Goal: Task Accomplishment & Management: Use online tool/utility

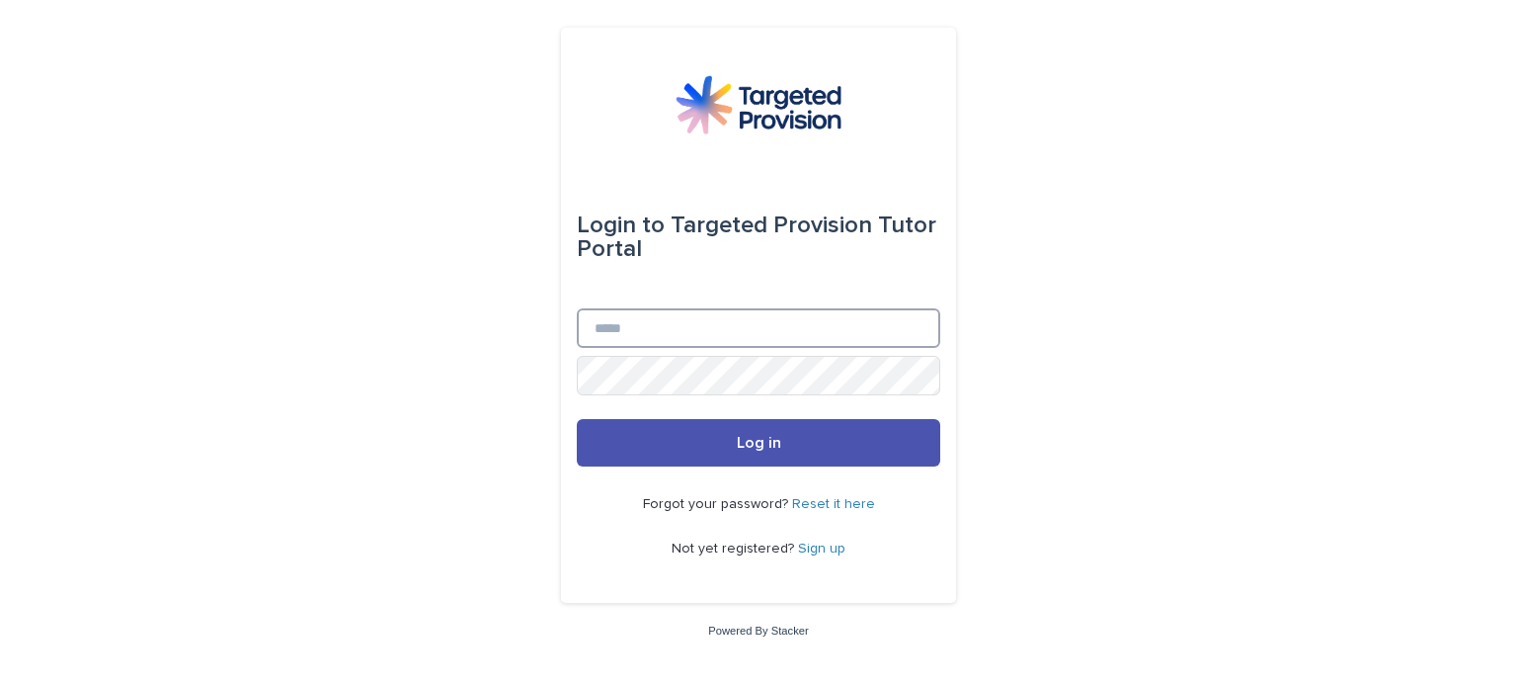
click at [624, 335] on input "Email" at bounding box center [759, 328] width 364 height 40
drag, startPoint x: 624, startPoint y: 335, endPoint x: 665, endPoint y: 352, distance: 43.8
click at [624, 335] on input "Email" at bounding box center [759, 328] width 364 height 40
click at [603, 324] on input "**********" at bounding box center [759, 328] width 364 height 40
type input "**********"
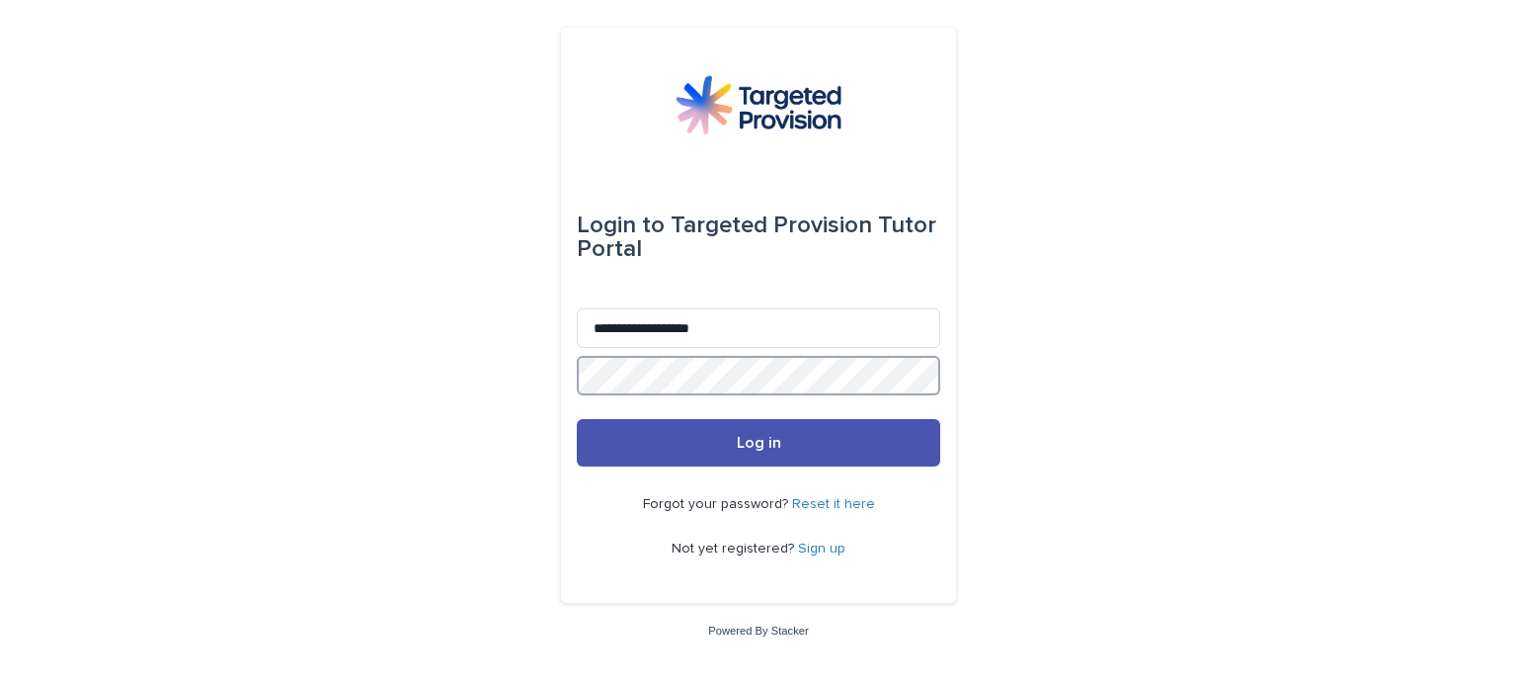
click at [577, 419] on button "Log in" at bounding box center [759, 442] width 364 height 47
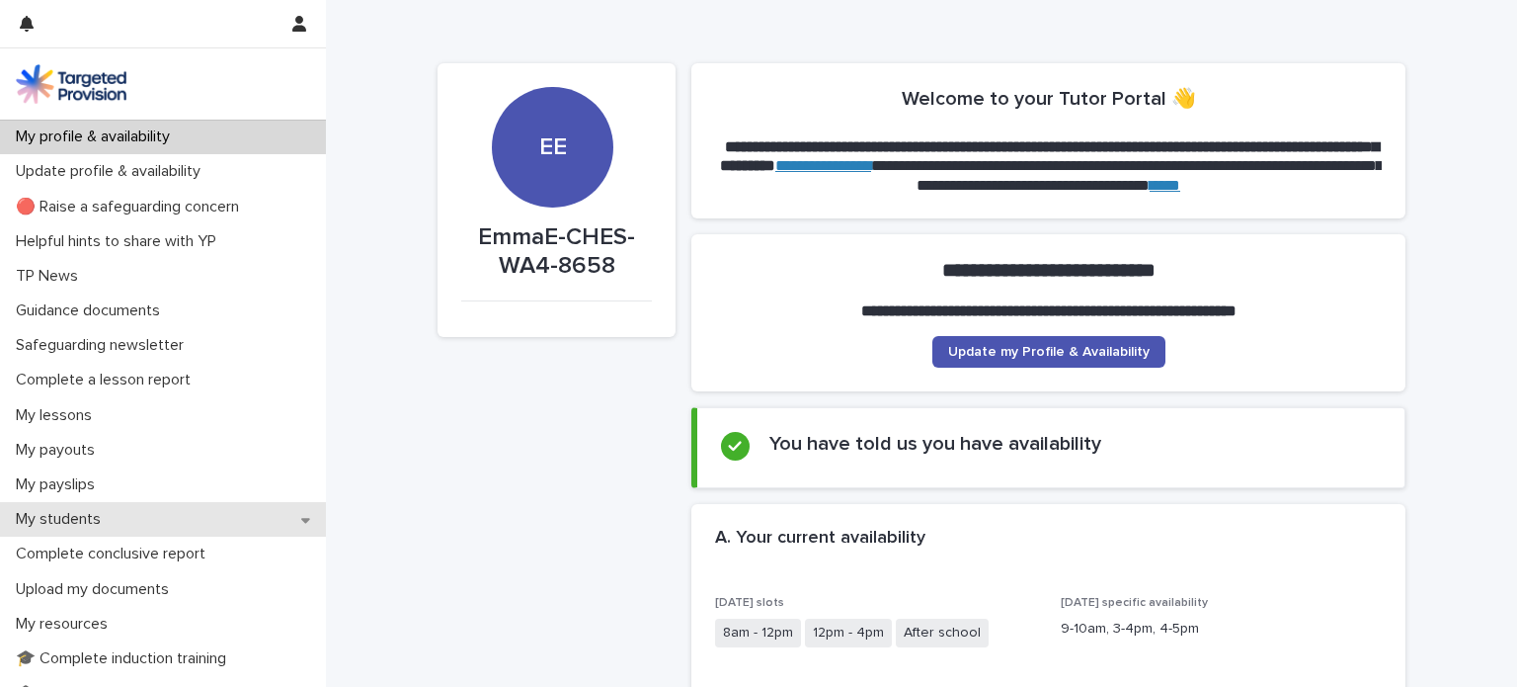
click at [155, 523] on div "My students" at bounding box center [163, 519] width 326 height 35
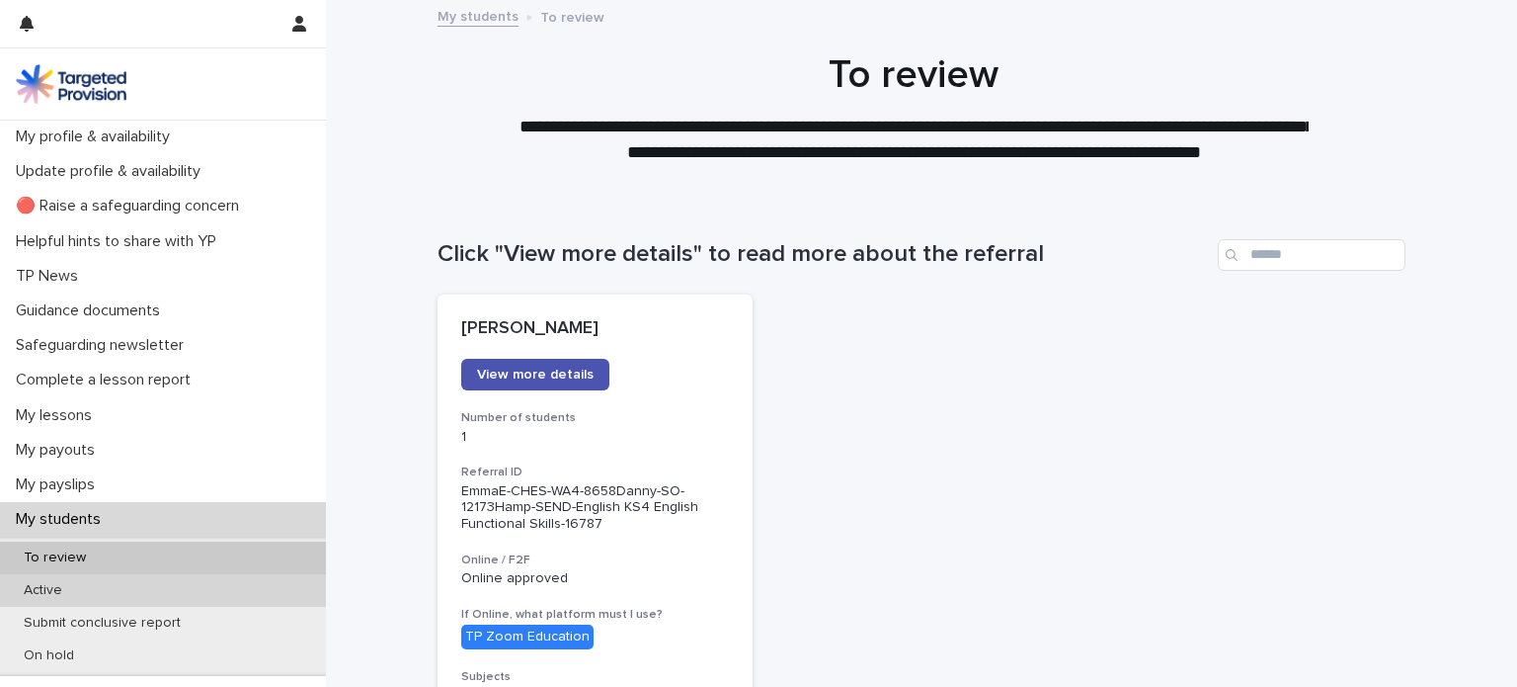
click at [171, 589] on div "Active" at bounding box center [163, 590] width 326 height 33
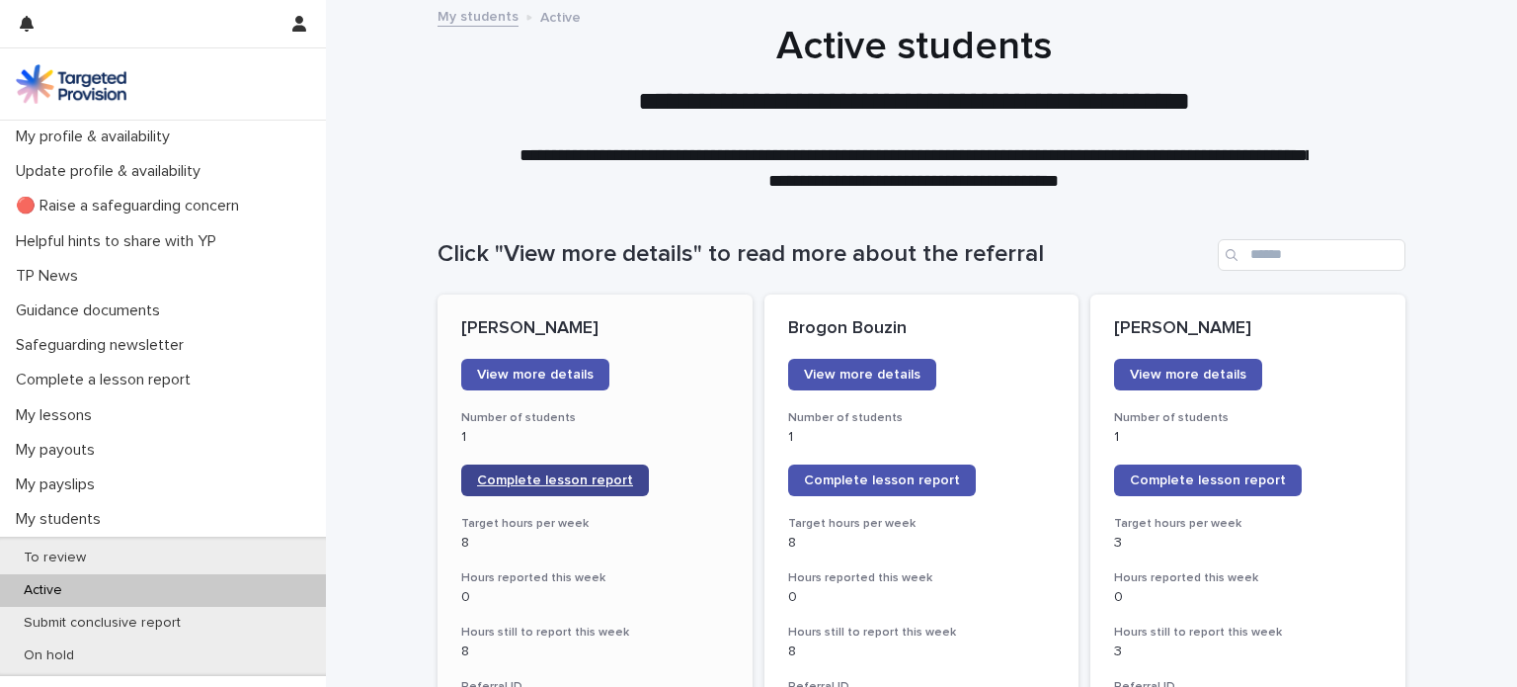
click at [583, 476] on span "Complete lesson report" at bounding box center [555, 480] width 156 height 14
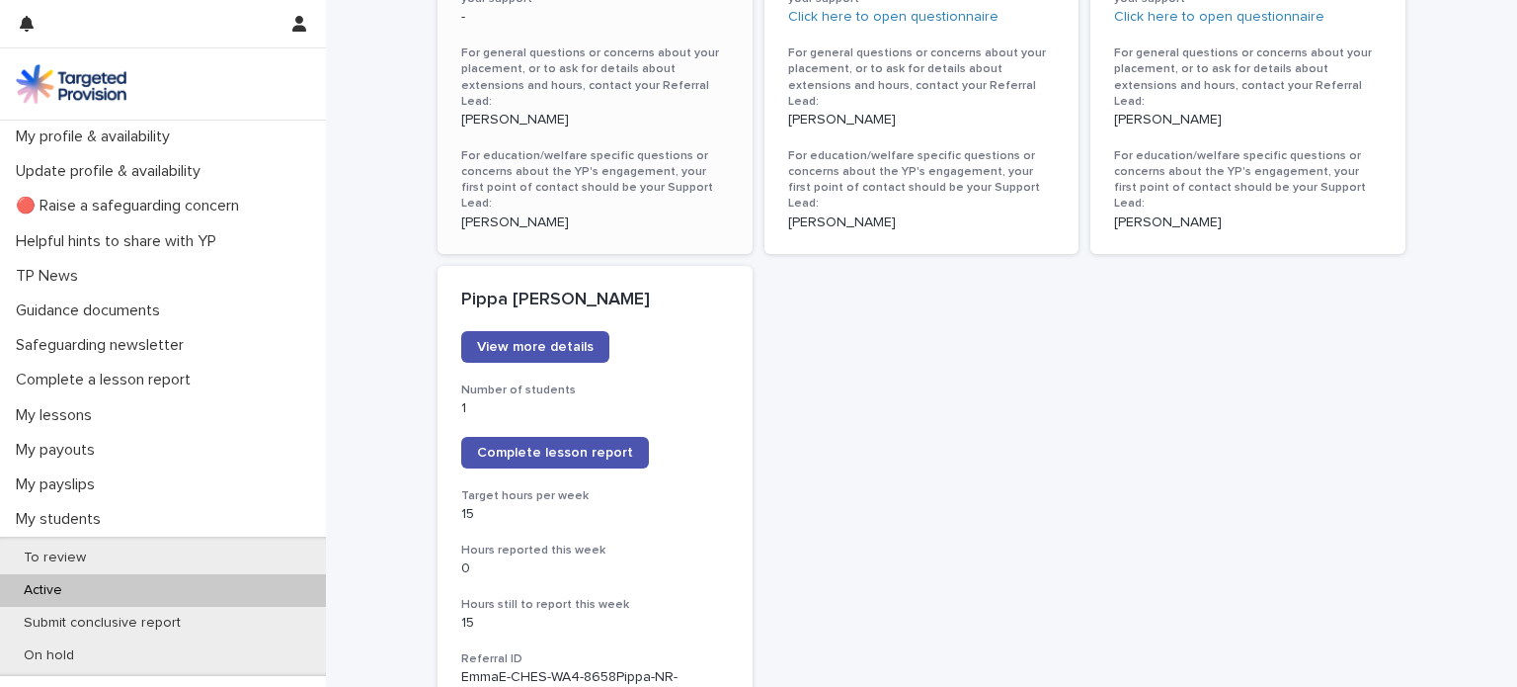
scroll to position [1426, 0]
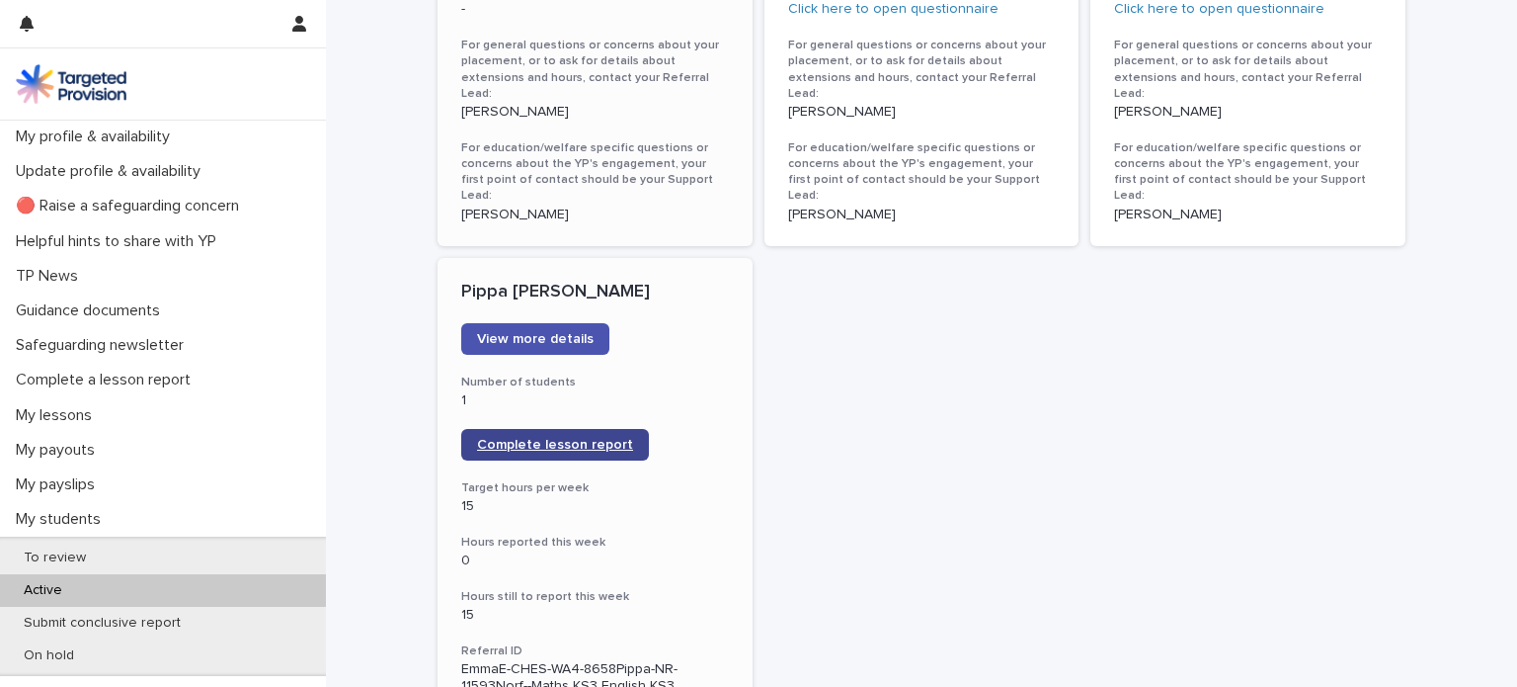
click at [524, 438] on span "Complete lesson report" at bounding box center [555, 445] width 156 height 14
